Goal: Transaction & Acquisition: Purchase product/service

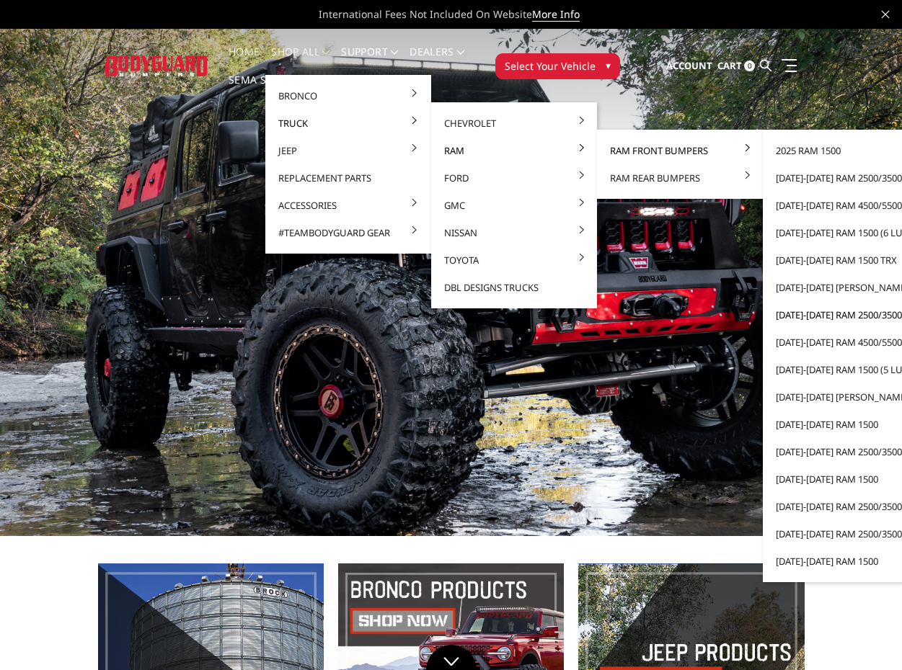
click at [824, 313] on link "[DATE]-[DATE] Ram 2500/3500" at bounding box center [845, 314] width 154 height 27
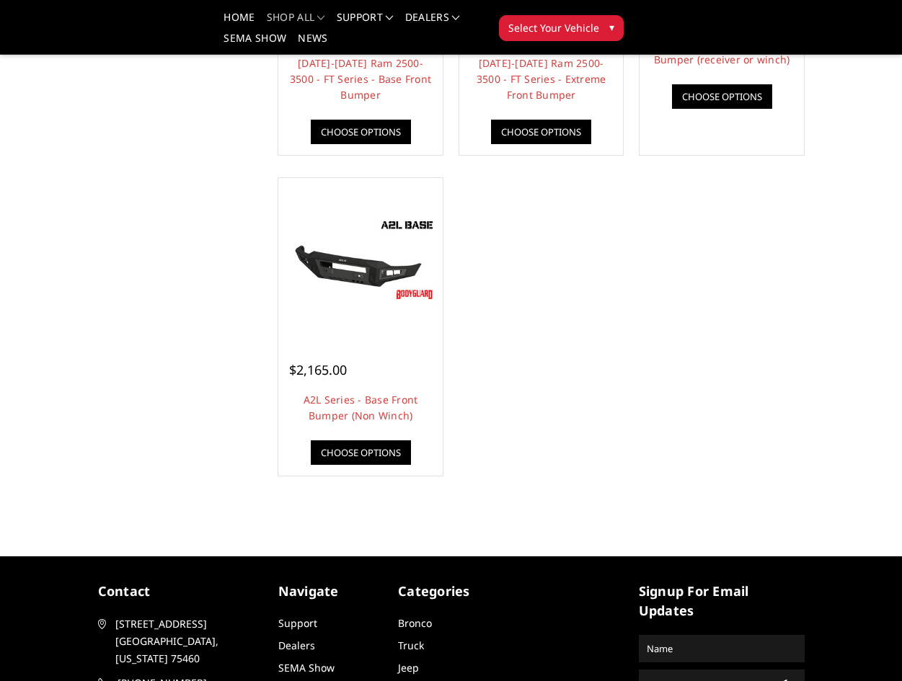
scroll to position [96, 0]
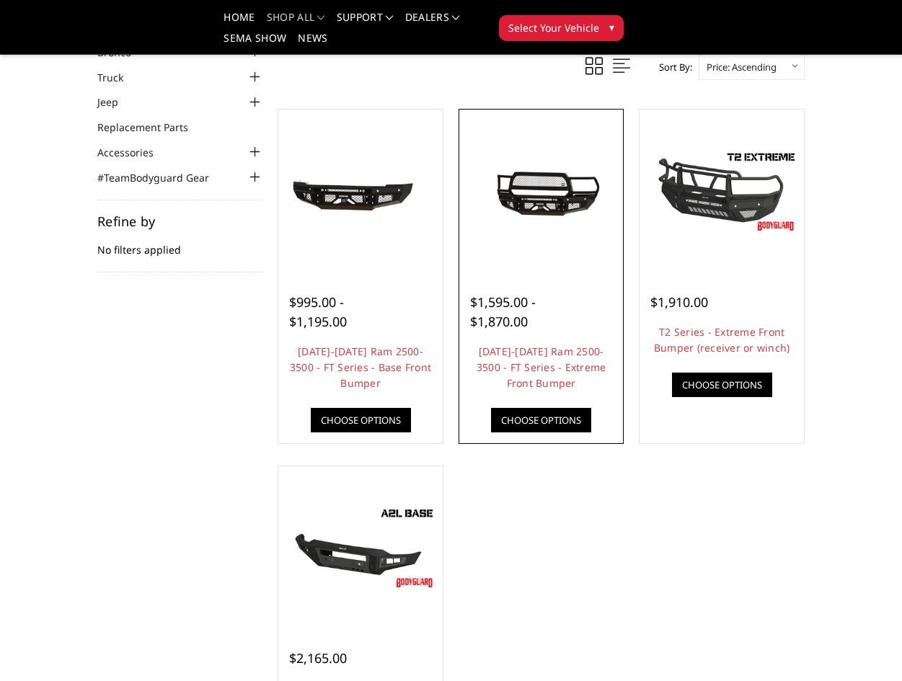
click at [537, 429] on link "Choose Options" at bounding box center [541, 420] width 100 height 25
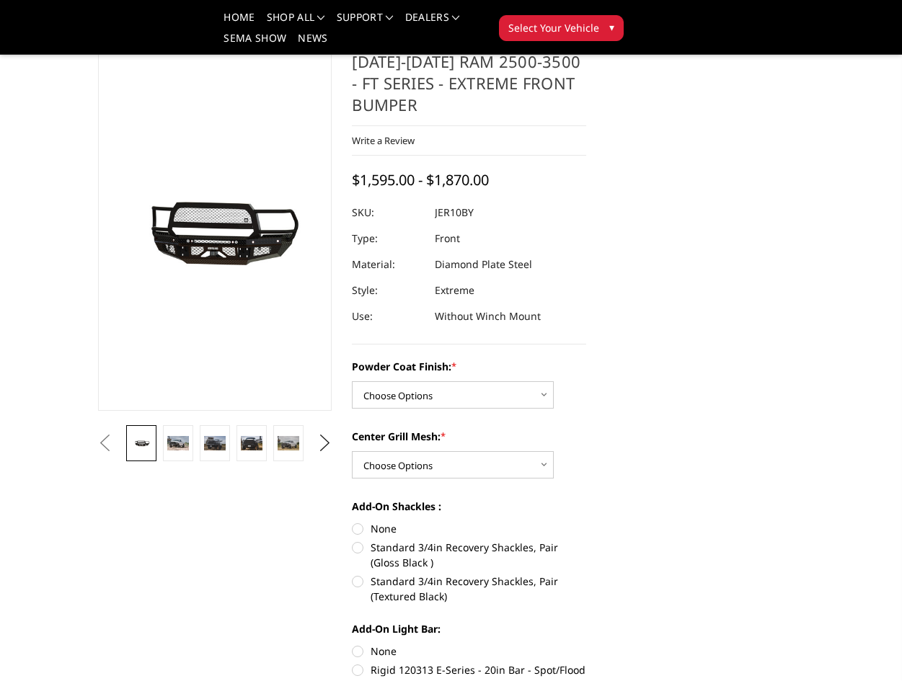
scroll to position [96, 0]
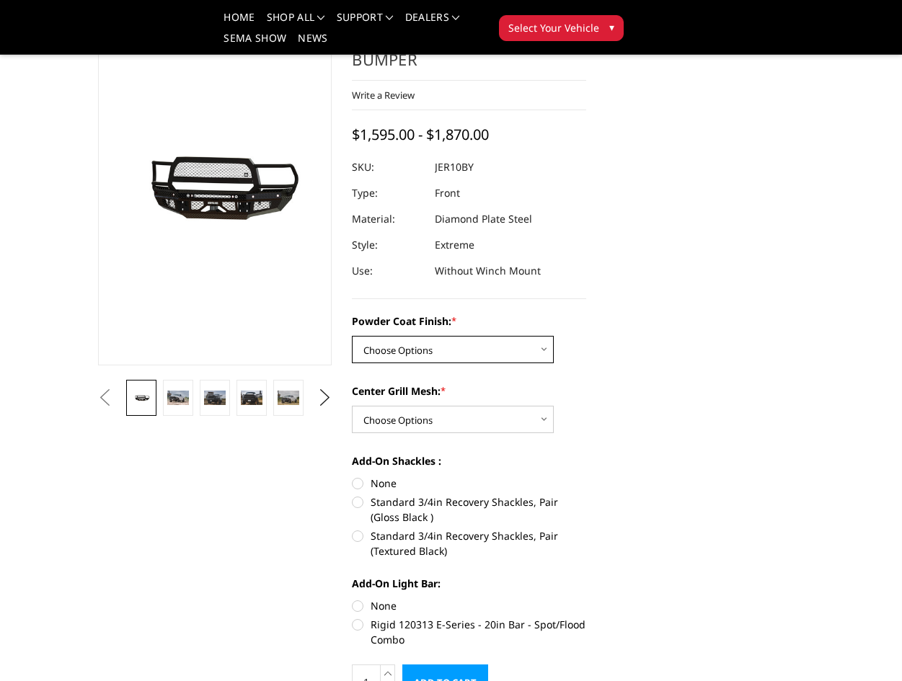
click at [409, 350] on select "Choose Options Bare Metal Gloss Black Powder Coat Textured Black Powder Coat" at bounding box center [453, 349] width 202 height 27
select select "3230"
click at [352, 336] on select "Choose Options Bare Metal Gloss Black Powder Coat Textured Black Powder Coat" at bounding box center [453, 349] width 202 height 27
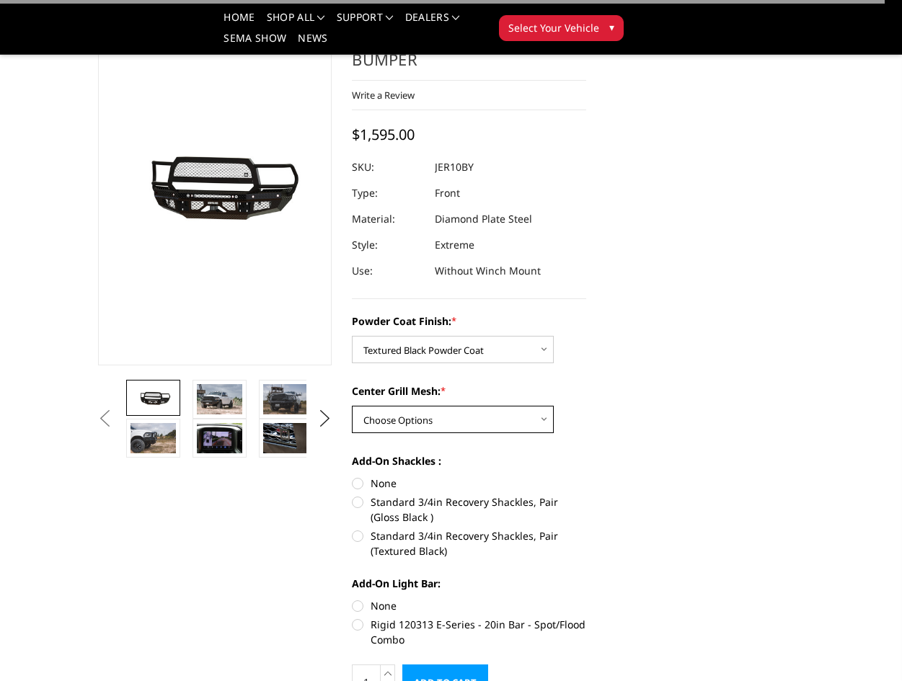
click at [404, 422] on select "Choose Options WITH Expanded Metal in Center Grill WITHOUT Expanded Metal in Ce…" at bounding box center [453, 419] width 202 height 27
select select "3231"
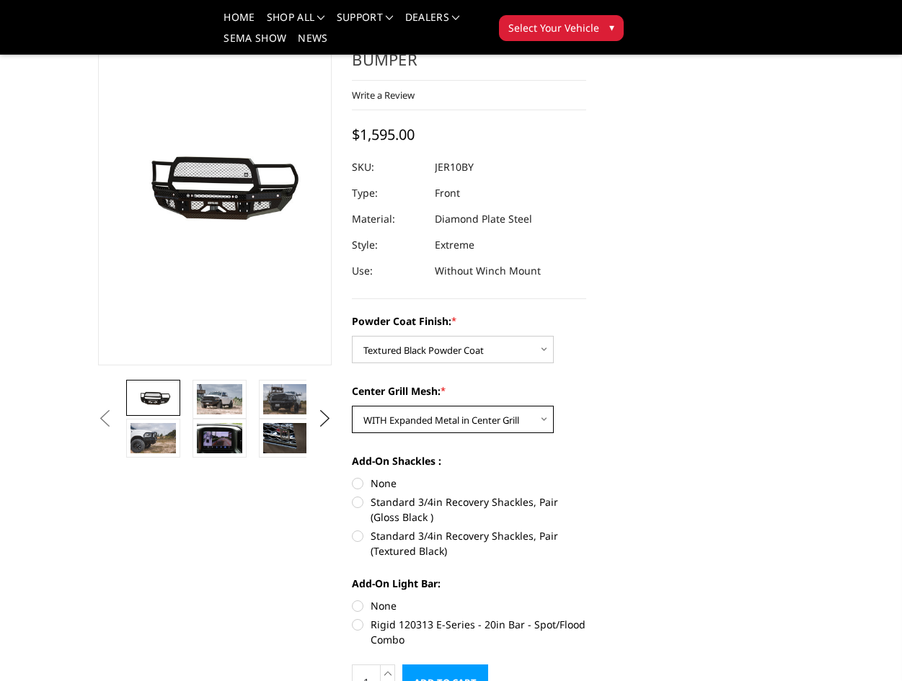
click at [352, 406] on select "Choose Options WITH Expanded Metal in Center Grill WITHOUT Expanded Metal in Ce…" at bounding box center [453, 419] width 202 height 27
click at [383, 485] on label "None" at bounding box center [469, 483] width 234 height 15
click at [352, 476] on input "None" at bounding box center [352, 476] width 1 height 1
radio input "true"
click at [379, 600] on label "None" at bounding box center [469, 605] width 234 height 15
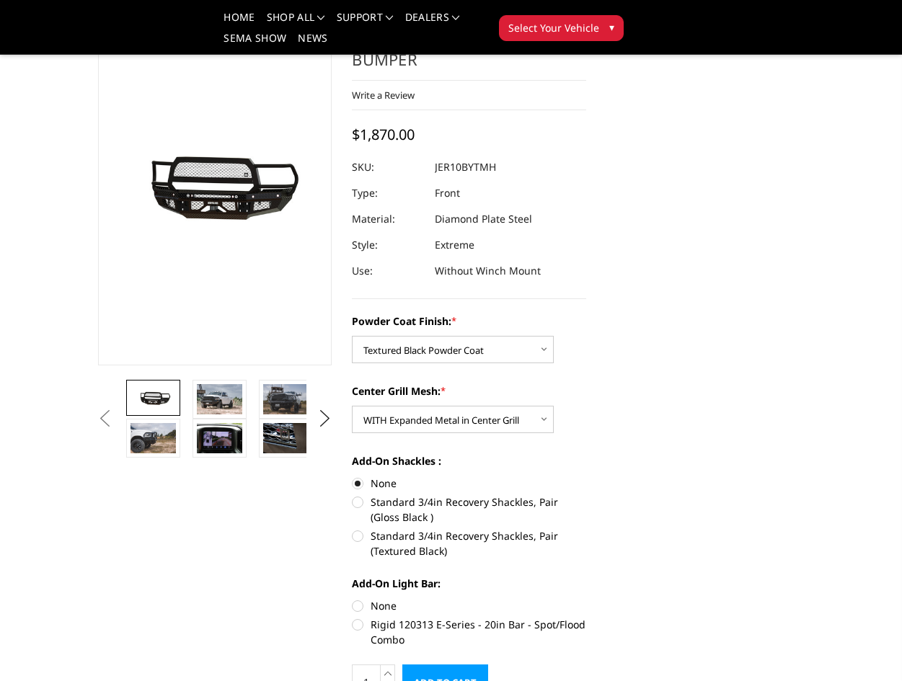
click at [352, 599] on input "None" at bounding box center [352, 598] width 1 height 1
radio input "true"
